Goal: Task Accomplishment & Management: Manage account settings

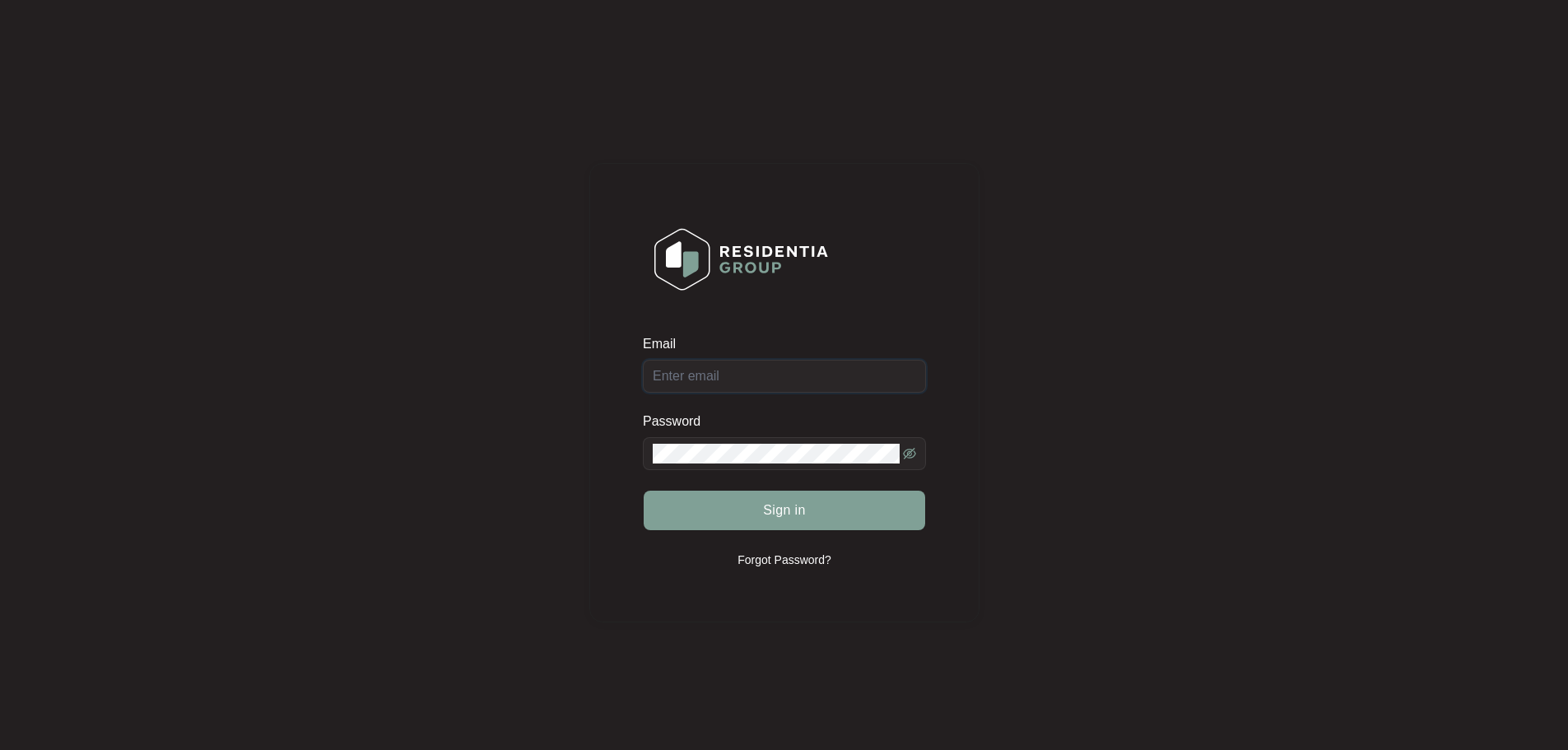
click at [695, 375] on input "Email" at bounding box center [784, 376] width 283 height 33
type input "[EMAIL_ADDRESS][DOMAIN_NAME]"
click at [911, 450] on icon "eye-invisible" at bounding box center [909, 454] width 13 height 13
click at [706, 525] on button "Sign in" at bounding box center [784, 510] width 282 height 39
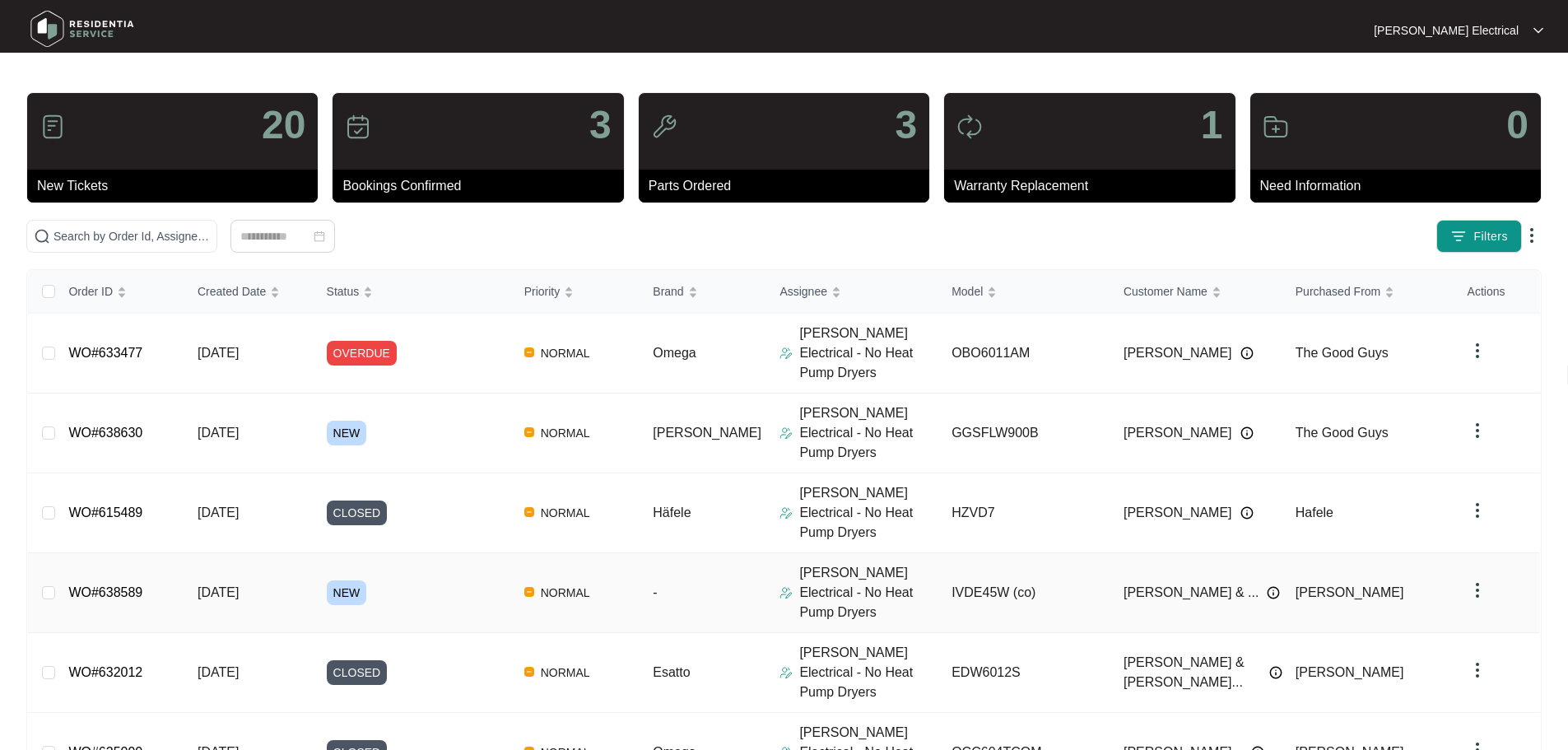
click at [225, 586] on span "[DATE]" at bounding box center [218, 592] width 41 height 14
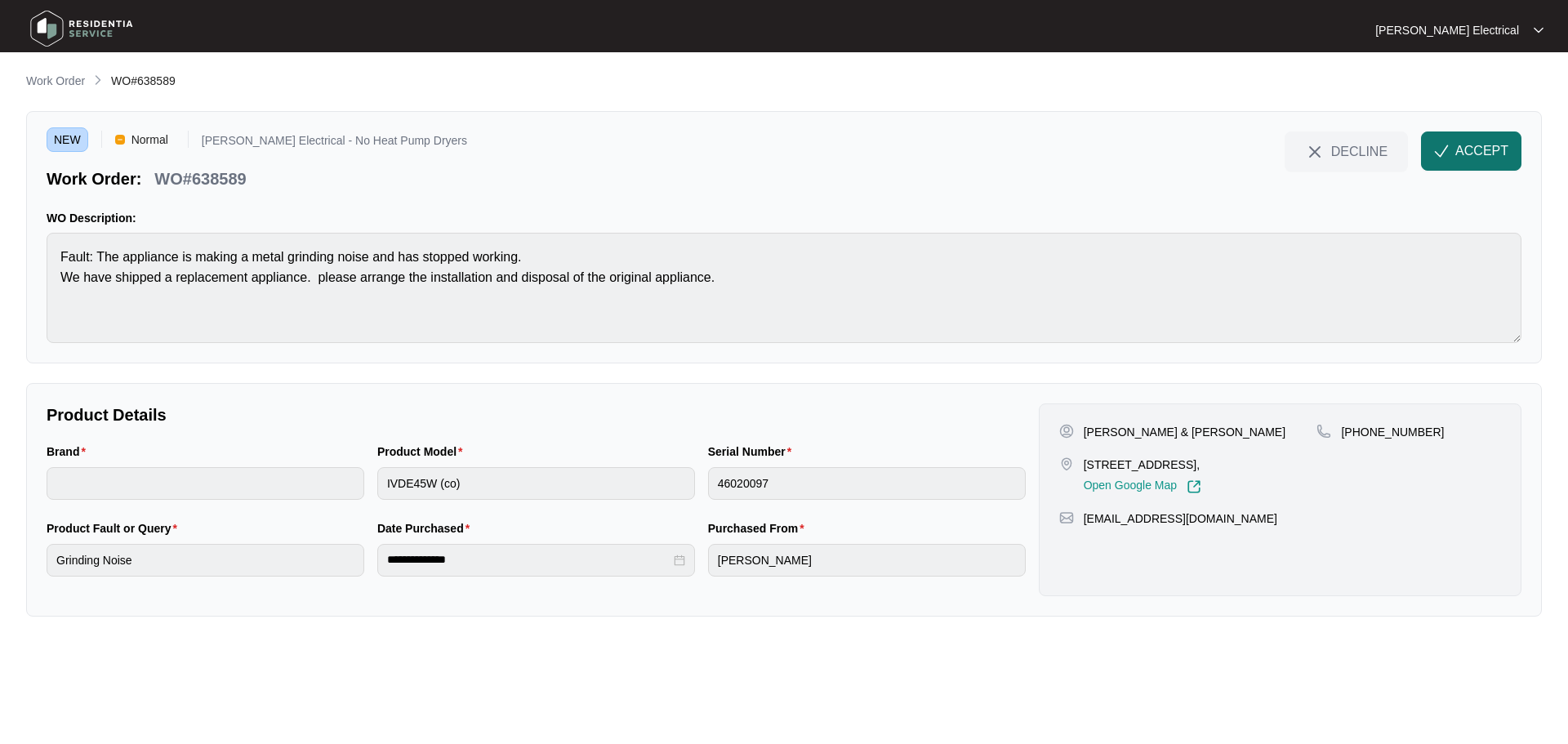
click at [1468, 147] on span "ACCEPT" at bounding box center [1481, 151] width 53 height 20
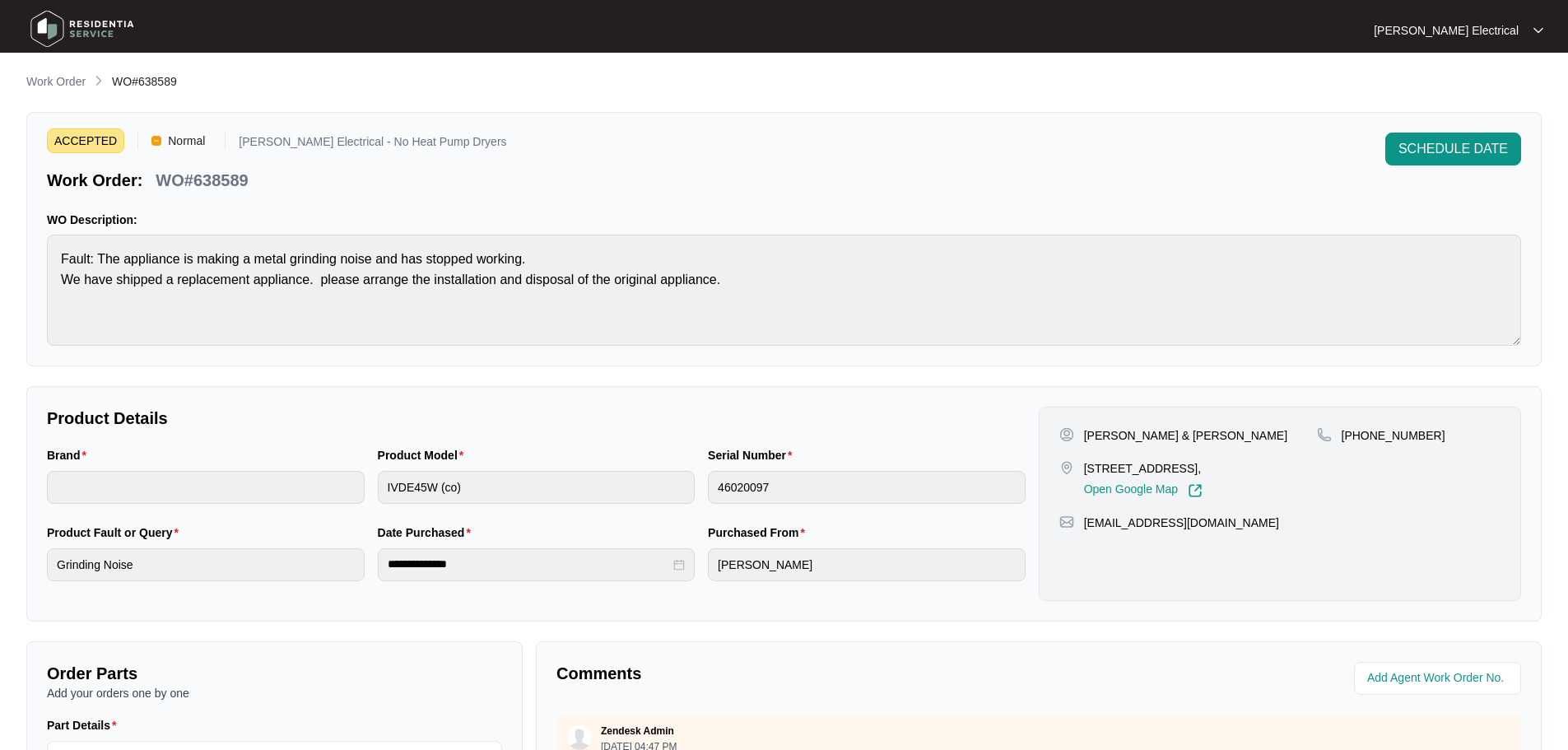
click at [86, 43] on img at bounding box center [82, 28] width 116 height 50
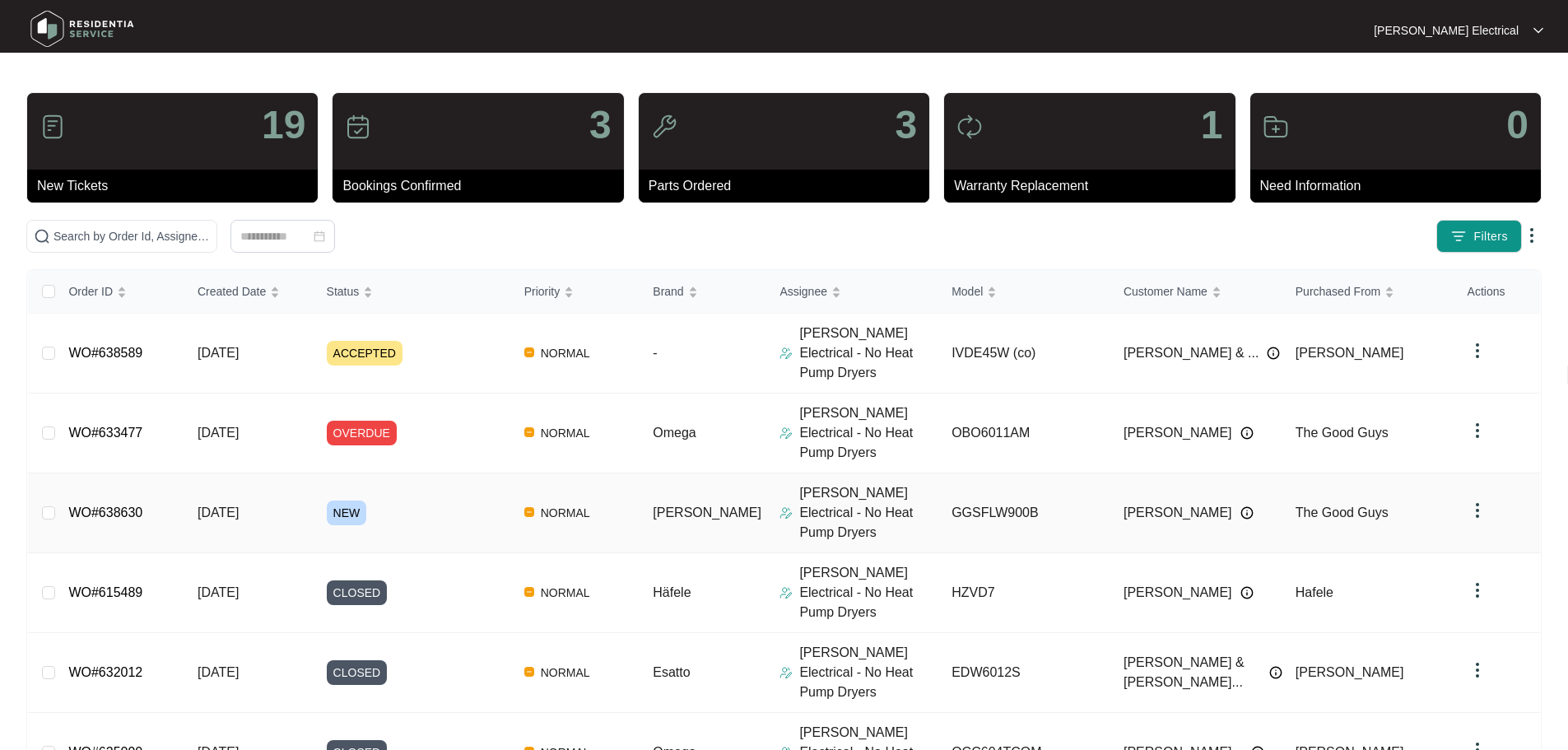
click at [298, 474] on td "[DATE]" at bounding box center [249, 513] width 130 height 80
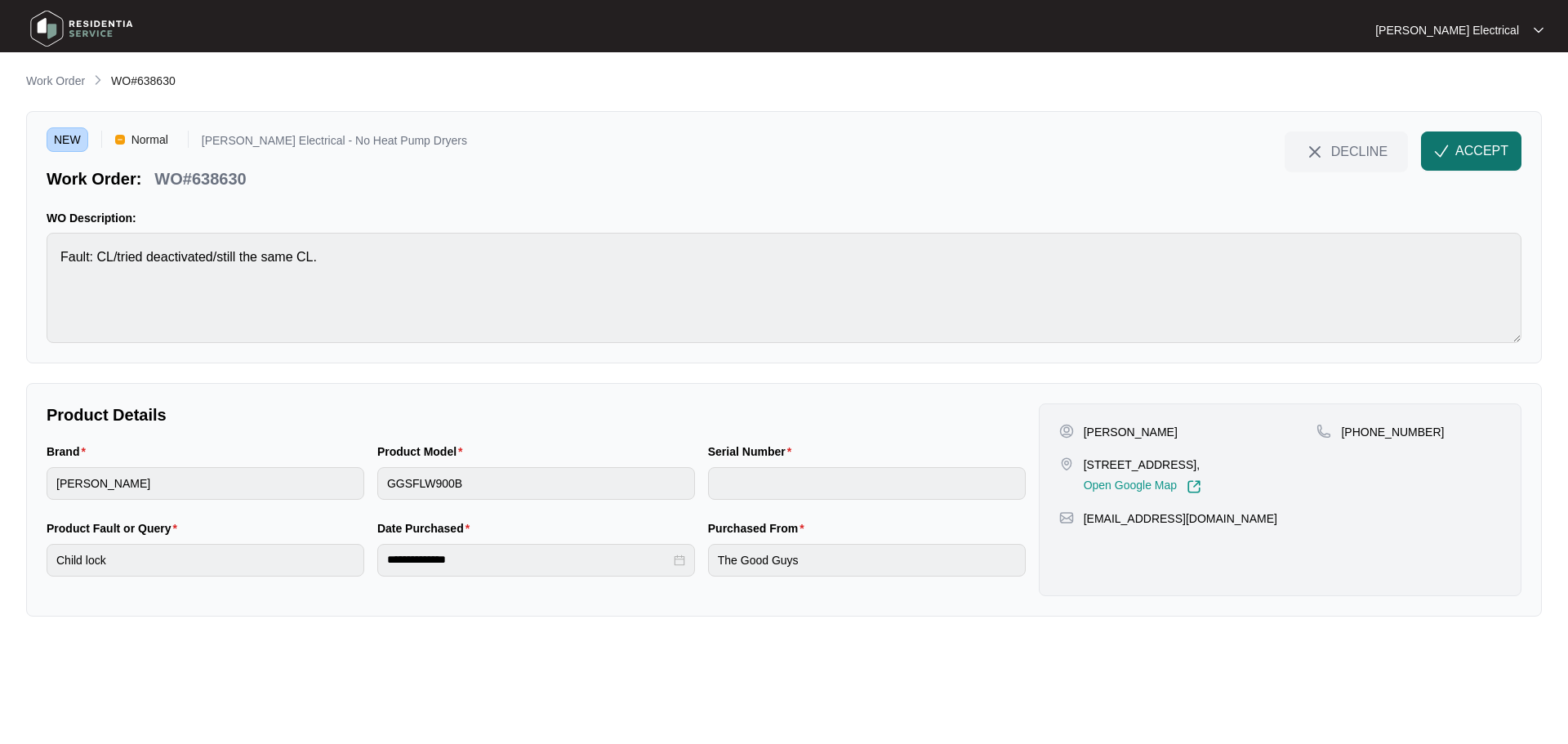
click at [1495, 152] on span "ACCEPT" at bounding box center [1481, 151] width 53 height 20
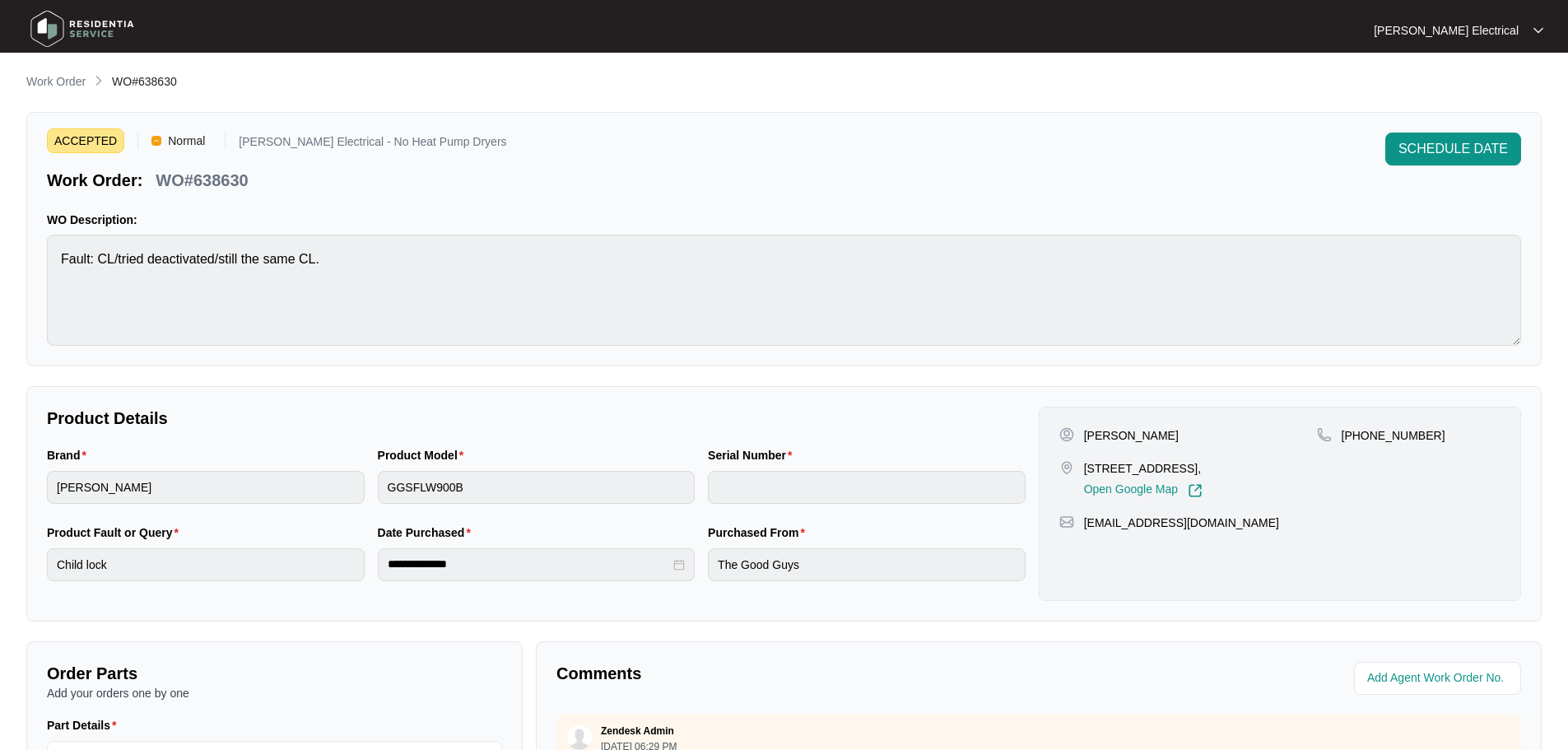
click at [100, 39] on img at bounding box center [82, 28] width 116 height 50
